Goal: Task Accomplishment & Management: Manage account settings

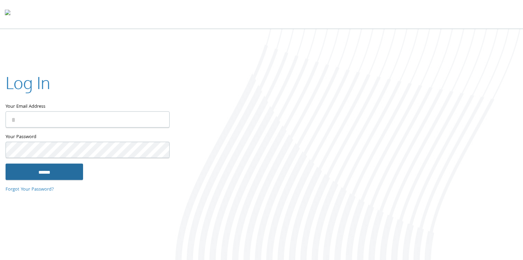
type input "**********"
click at [53, 171] on input "******" at bounding box center [44, 172] width 77 height 17
